Goal: Task Accomplishment & Management: Complete application form

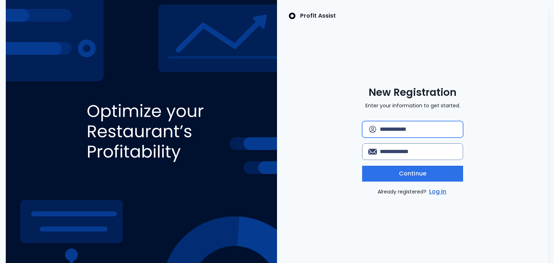
click at [412, 129] on input "text" at bounding box center [418, 130] width 77 height 16
type input "*******"
type input "*"
type input "**********"
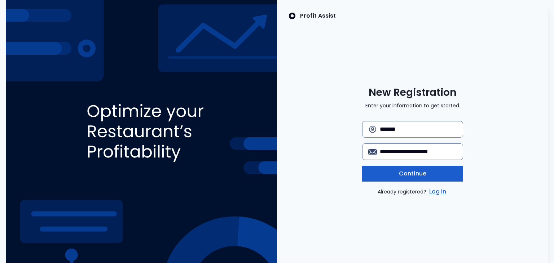
click at [411, 174] on span "Continue" at bounding box center [412, 174] width 27 height 9
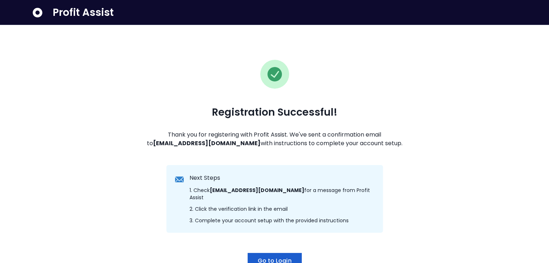
click at [276, 257] on span "Go to Login" at bounding box center [274, 261] width 34 height 9
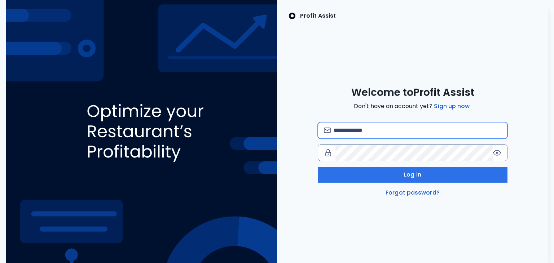
click at [360, 131] on input "email" at bounding box center [418, 131] width 168 height 16
type input "**********"
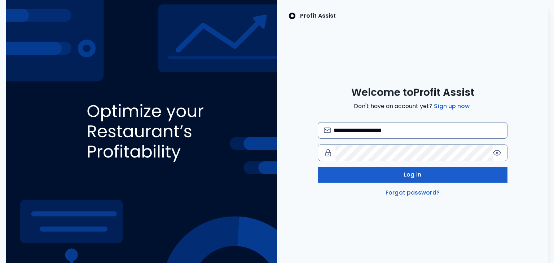
click at [403, 173] on button "Log in" at bounding box center [413, 175] width 190 height 16
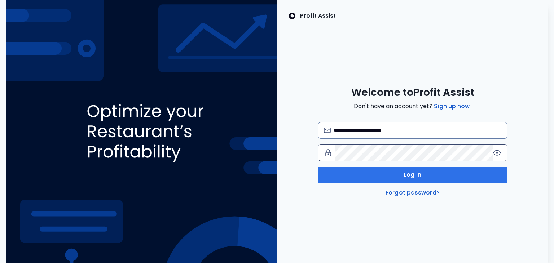
click at [496, 152] on icon at bounding box center [496, 152] width 1 height 1
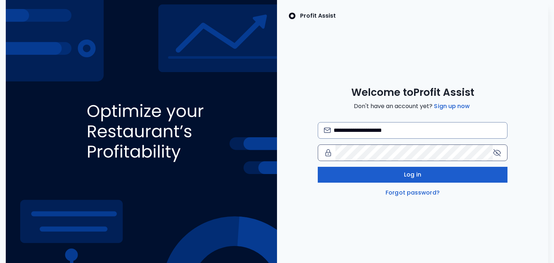
click at [337, 175] on button "Log in" at bounding box center [413, 175] width 190 height 16
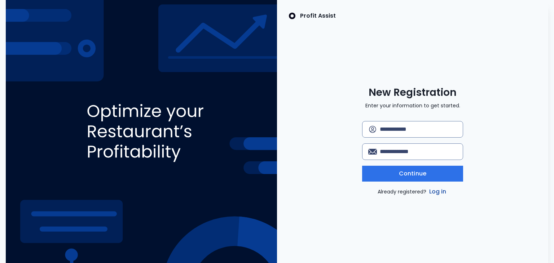
click at [442, 194] on link "Log in" at bounding box center [438, 192] width 20 height 9
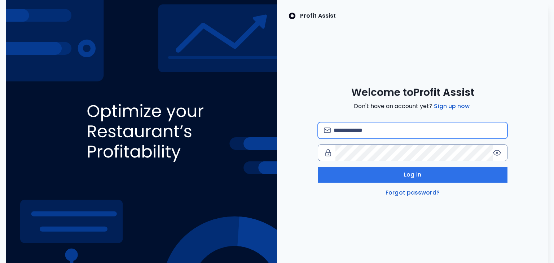
click at [403, 133] on input "email" at bounding box center [418, 131] width 168 height 16
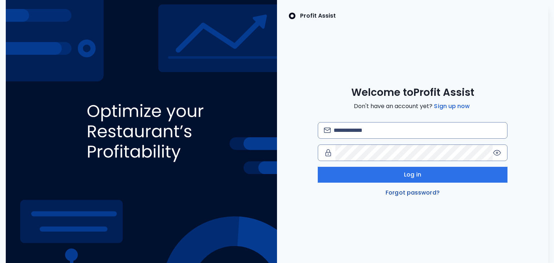
click at [405, 193] on link "Forgot password?" at bounding box center [412, 193] width 57 height 9
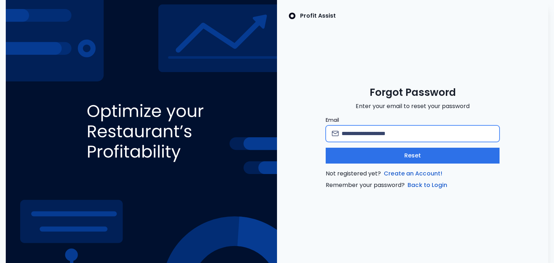
click at [367, 136] on input "Email" at bounding box center [418, 134] width 152 height 16
type input "**********"
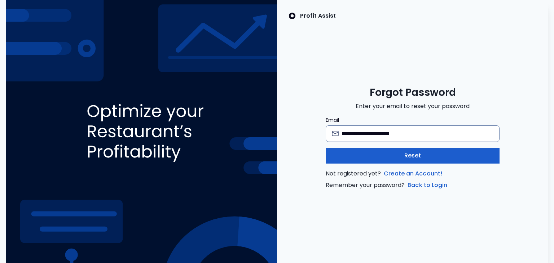
click at [411, 158] on span "Reset" at bounding box center [412, 156] width 17 height 9
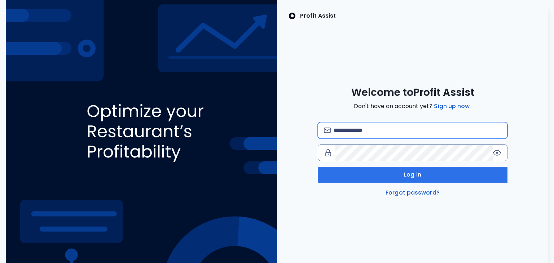
click at [396, 128] on input "email" at bounding box center [418, 131] width 168 height 16
type input "**********"
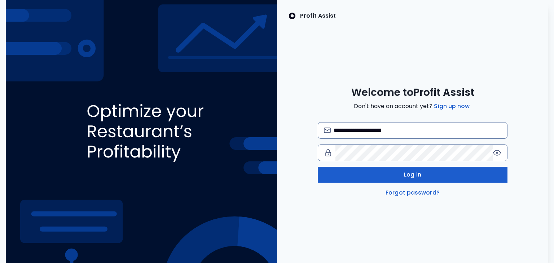
click at [421, 171] on button "Log in" at bounding box center [413, 175] width 190 height 16
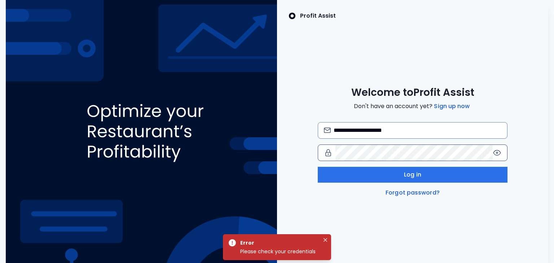
click at [497, 153] on icon at bounding box center [496, 152] width 1 height 1
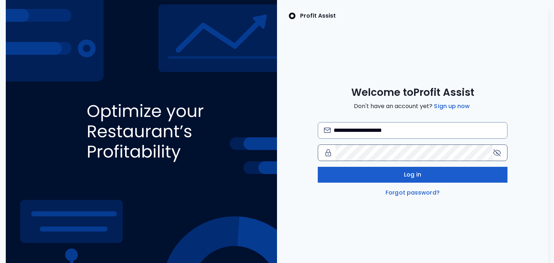
click at [338, 176] on button "Log in" at bounding box center [413, 175] width 190 height 16
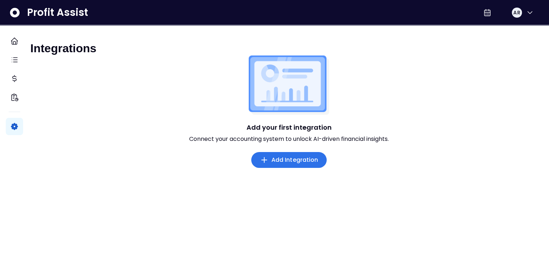
click at [301, 165] on span "Add Integration" at bounding box center [294, 160] width 47 height 9
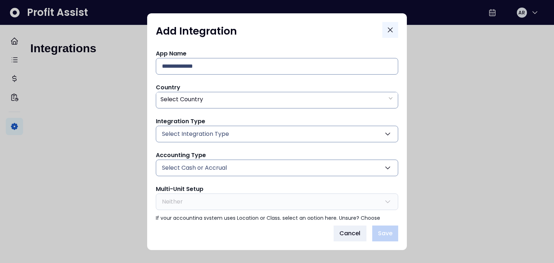
click at [392, 28] on icon "Close" at bounding box center [390, 30] width 9 height 9
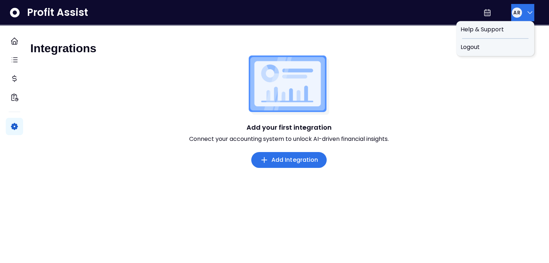
click at [520, 13] on button "AR" at bounding box center [522, 12] width 23 height 17
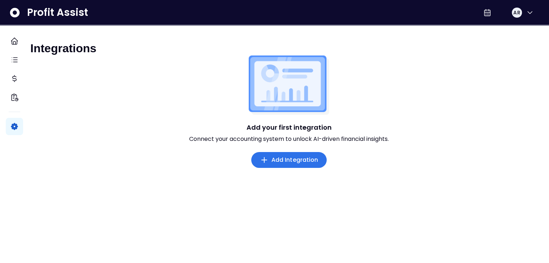
click at [375, 36] on div "Integrations Add your first integration Connect your accounting system to unloc…" at bounding box center [289, 158] width 520 height 267
click at [289, 165] on span "Add Integration" at bounding box center [294, 160] width 47 height 9
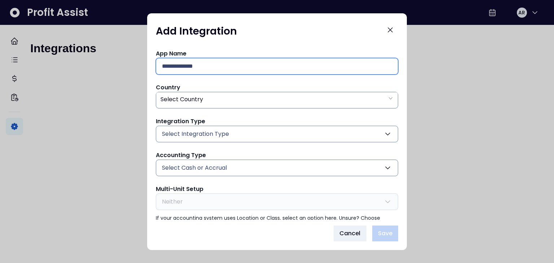
click at [362, 68] on input "text" at bounding box center [277, 66] width 230 height 16
click at [373, 97] on div "Select Country" at bounding box center [277, 99] width 242 height 15
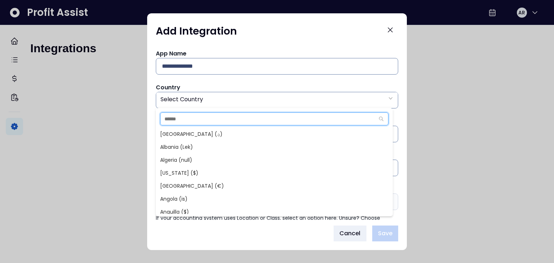
click at [329, 116] on input "text" at bounding box center [268, 119] width 214 height 12
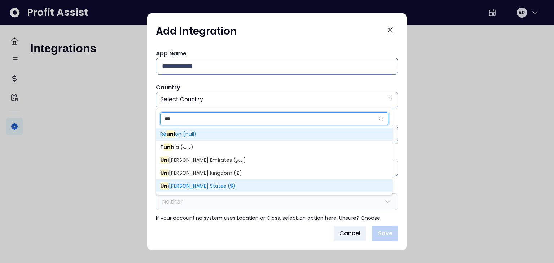
type input "***"
click at [254, 182] on span "Uni ted States ($)" at bounding box center [274, 186] width 237 height 13
type input "**"
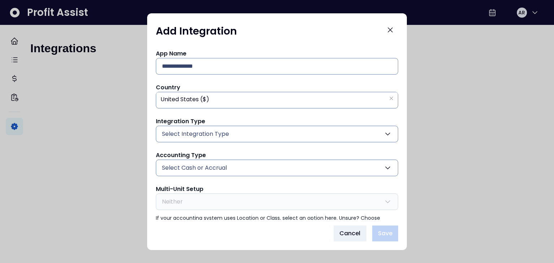
click at [250, 171] on button "Select Cash or Accrual" at bounding box center [277, 168] width 242 height 17
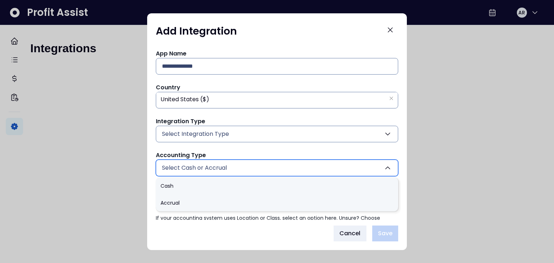
click at [250, 171] on button "Select Cash or Accrual" at bounding box center [277, 168] width 242 height 17
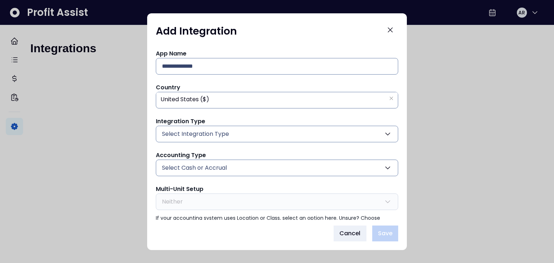
click at [250, 171] on button "Select Cash or Accrual" at bounding box center [277, 168] width 242 height 17
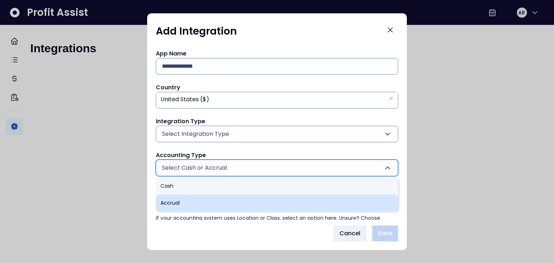
click at [238, 201] on li "Accrual" at bounding box center [277, 202] width 242 height 17
type input "*******"
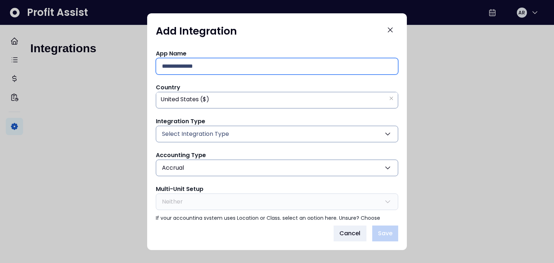
click at [341, 64] on input "text" at bounding box center [277, 66] width 230 height 16
click at [391, 29] on icon "Close" at bounding box center [390, 30] width 9 height 9
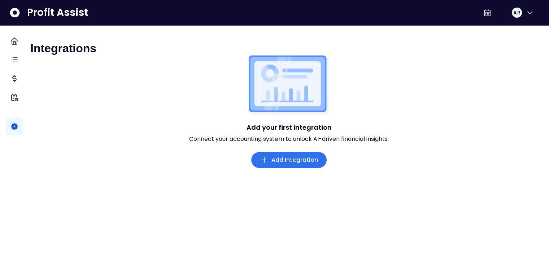
click at [14, 13] on icon at bounding box center [15, 13] width 12 height 12
